Goal: Information Seeking & Learning: Check status

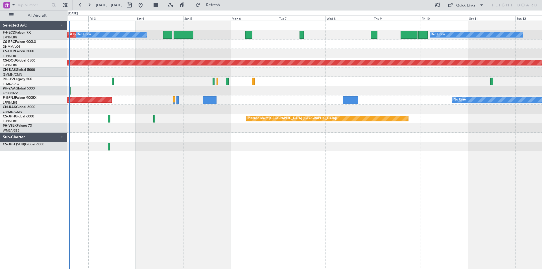
click at [116, 130] on div "AOG Maint Paris ([GEOGRAPHIC_DATA]) No Crew No Crew Planned Maint [GEOGRAPHIC_D…" at bounding box center [304, 86] width 475 height 130
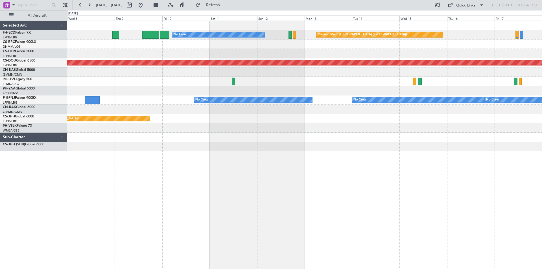
click at [42, 148] on div "No Crew Planned Maint [GEOGRAPHIC_DATA] ([GEOGRAPHIC_DATA]) Planned Maint [GEOG…" at bounding box center [271, 139] width 542 height 259
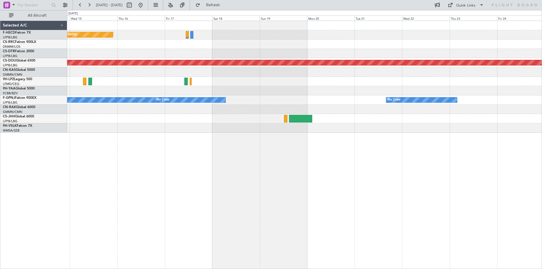
click at [187, 60] on div "Planned Maint [GEOGRAPHIC_DATA] ([GEOGRAPHIC_DATA]) Planned Maint [GEOGRAPHIC_D…" at bounding box center [304, 77] width 475 height 112
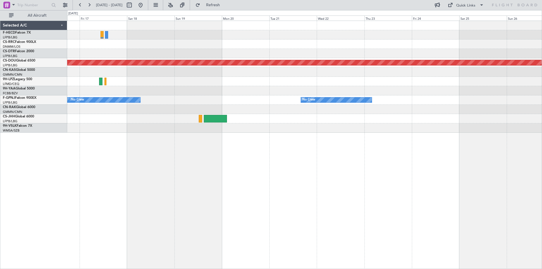
click at [146, 93] on div "Planned Maint [GEOGRAPHIC_DATA] ([GEOGRAPHIC_DATA]) Planned Maint [GEOGRAPHIC_D…" at bounding box center [304, 77] width 475 height 112
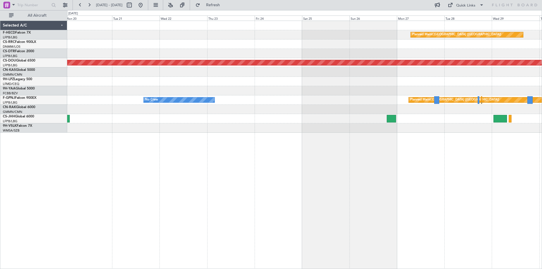
click at [314, 73] on div "Planned Maint [GEOGRAPHIC_DATA] ([GEOGRAPHIC_DATA]) Planned Maint [GEOGRAPHIC_D…" at bounding box center [304, 77] width 475 height 112
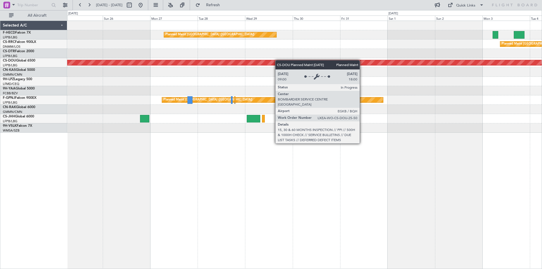
click at [204, 88] on div "Planned Maint [GEOGRAPHIC_DATA] ([GEOGRAPHIC_DATA]) Planned Maint [GEOGRAPHIC_D…" at bounding box center [304, 77] width 475 height 112
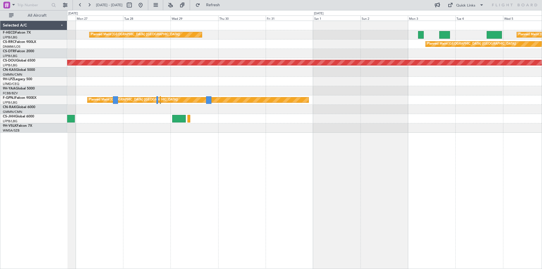
click at [322, 60] on div "Planned Maint [GEOGRAPHIC_DATA] ([GEOGRAPHIC_DATA]) Planned Maint [GEOGRAPHIC_D…" at bounding box center [304, 77] width 475 height 112
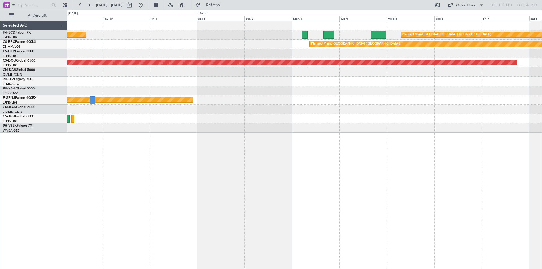
click at [365, 63] on div "Planned Maint [GEOGRAPHIC_DATA] ([GEOGRAPHIC_DATA]) Planned Maint [GEOGRAPHIC_D…" at bounding box center [304, 77] width 475 height 112
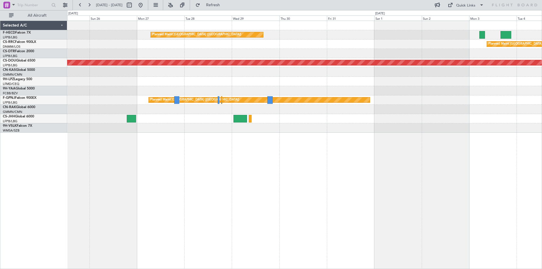
click at [380, 56] on div at bounding box center [304, 53] width 475 height 9
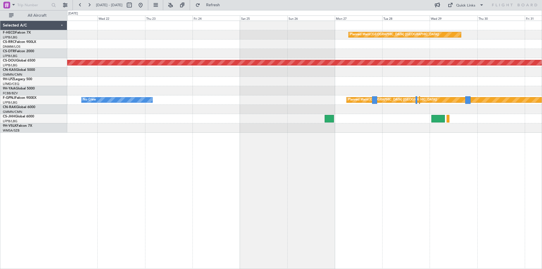
click at [344, 54] on div at bounding box center [304, 53] width 475 height 9
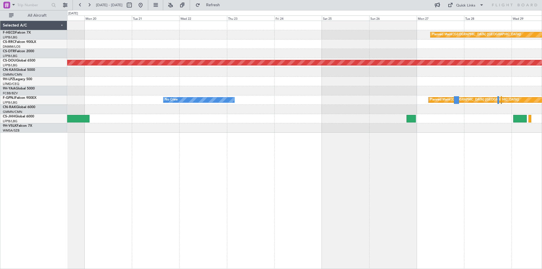
click at [369, 53] on div at bounding box center [304, 53] width 475 height 9
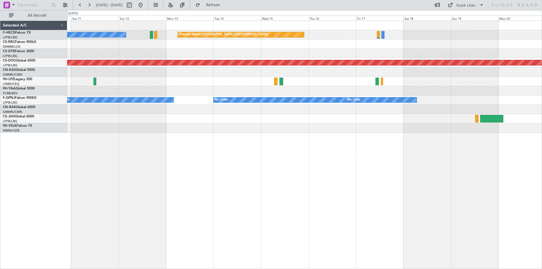
click at [344, 75] on div "Planned Maint [GEOGRAPHIC_DATA] ([GEOGRAPHIC_DATA]) No Crew Planned Maint [GEOG…" at bounding box center [304, 77] width 475 height 112
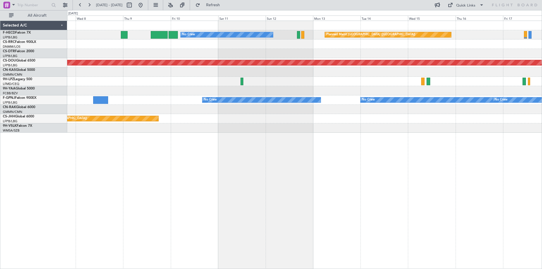
click at [344, 74] on div "Planned Maint [GEOGRAPHIC_DATA] ([GEOGRAPHIC_DATA]) No Crew Planned Maint [GEOG…" at bounding box center [304, 77] width 475 height 112
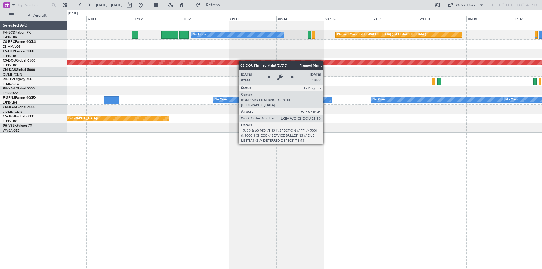
click at [423, 68] on div "Planned Maint [GEOGRAPHIC_DATA] ([GEOGRAPHIC_DATA]) No Crew Planned Maint [GEOG…" at bounding box center [304, 77] width 475 height 112
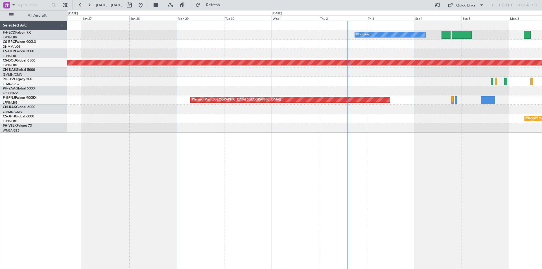
click at [505, 53] on div "No Crew Planned Maint [GEOGRAPHIC_DATA] ([GEOGRAPHIC_DATA]) Planned Maint [GEOG…" at bounding box center [304, 77] width 475 height 112
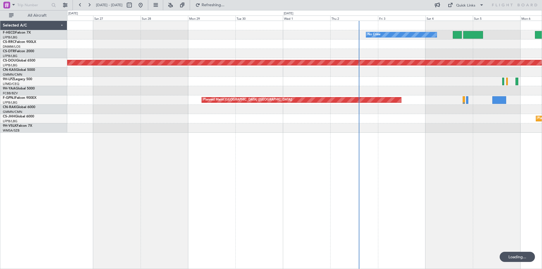
click at [195, 62] on div "No Crew Planned Maint [GEOGRAPHIC_DATA] ([GEOGRAPHIC_DATA]) Planned Maint [GEOG…" at bounding box center [304, 77] width 475 height 112
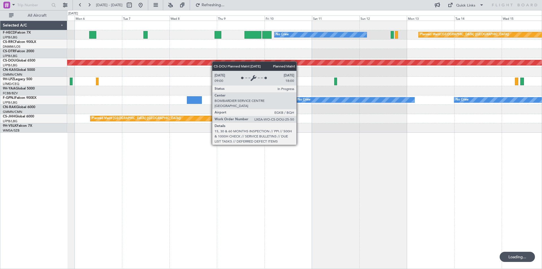
click at [126, 65] on div "No Crew Planned Maint [GEOGRAPHIC_DATA] ([GEOGRAPHIC_DATA]) No Crew Planned Mai…" at bounding box center [304, 77] width 475 height 112
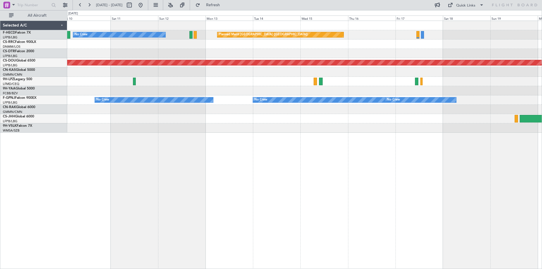
click at [275, 52] on div at bounding box center [304, 53] width 475 height 9
